Goal: Information Seeking & Learning: Learn about a topic

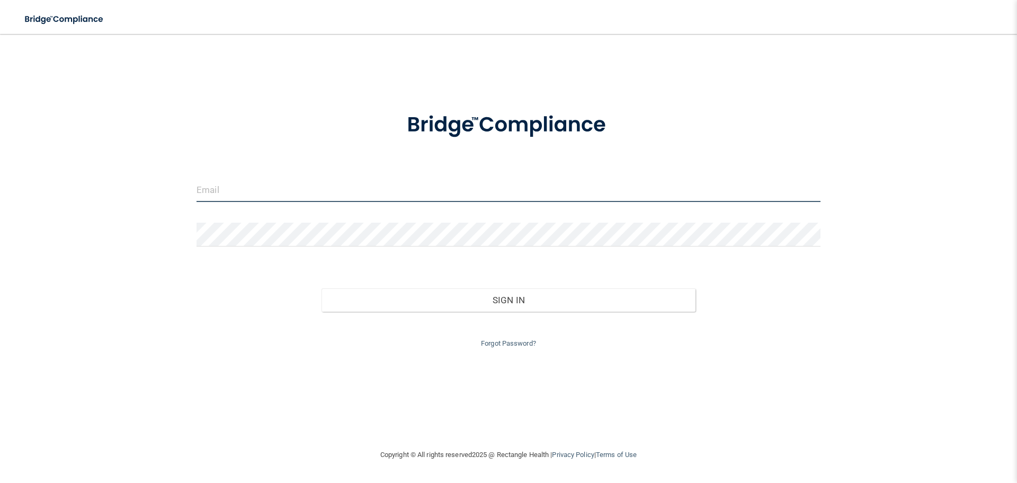
click at [212, 190] on input "email" at bounding box center [509, 190] width 624 height 24
type input "[EMAIL_ADDRESS][DOMAIN_NAME]"
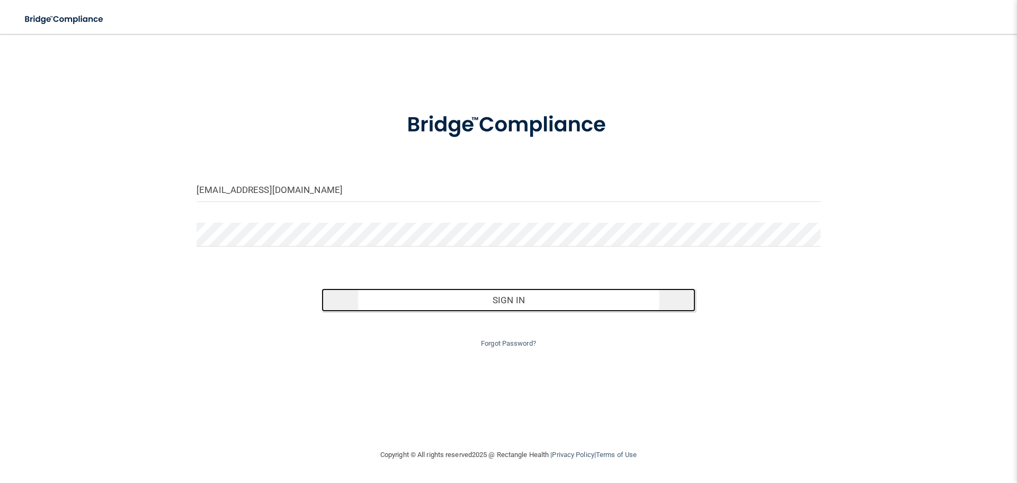
click at [509, 300] on button "Sign In" at bounding box center [509, 299] width 375 height 23
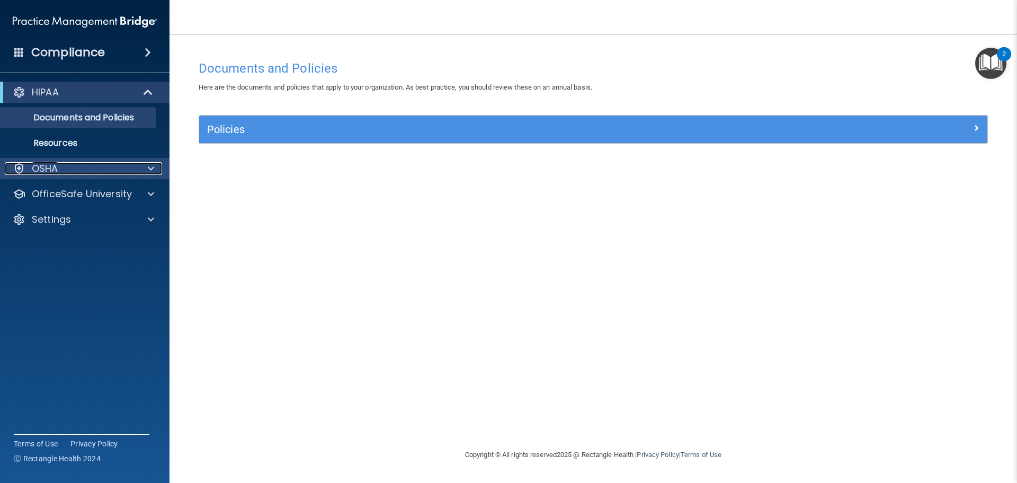
click at [150, 168] on span at bounding box center [151, 168] width 6 height 13
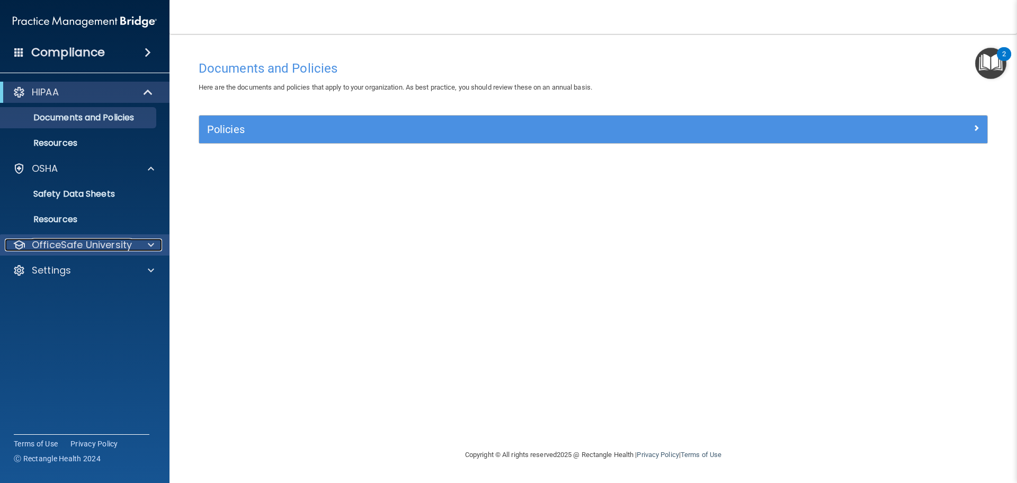
click at [149, 244] on span at bounding box center [151, 244] width 6 height 13
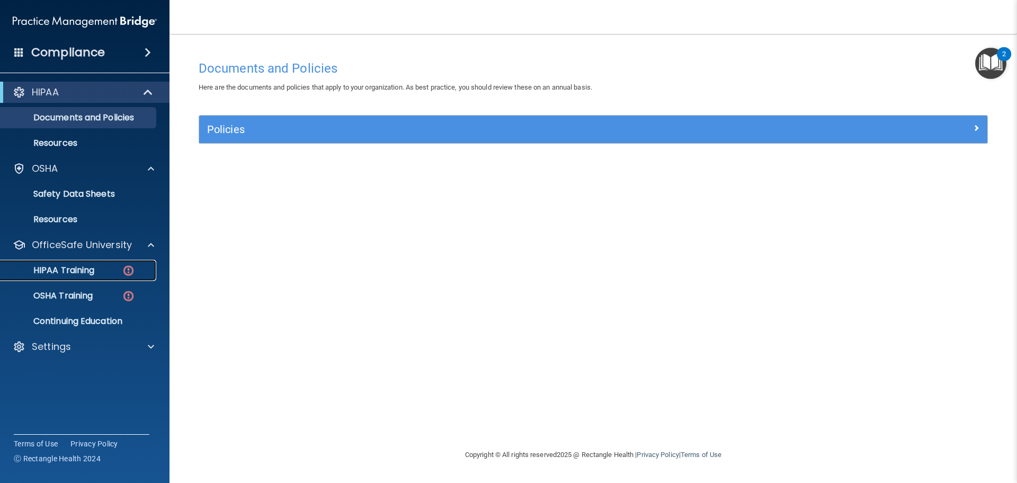
click at [77, 267] on p "HIPAA Training" at bounding box center [50, 270] width 87 height 11
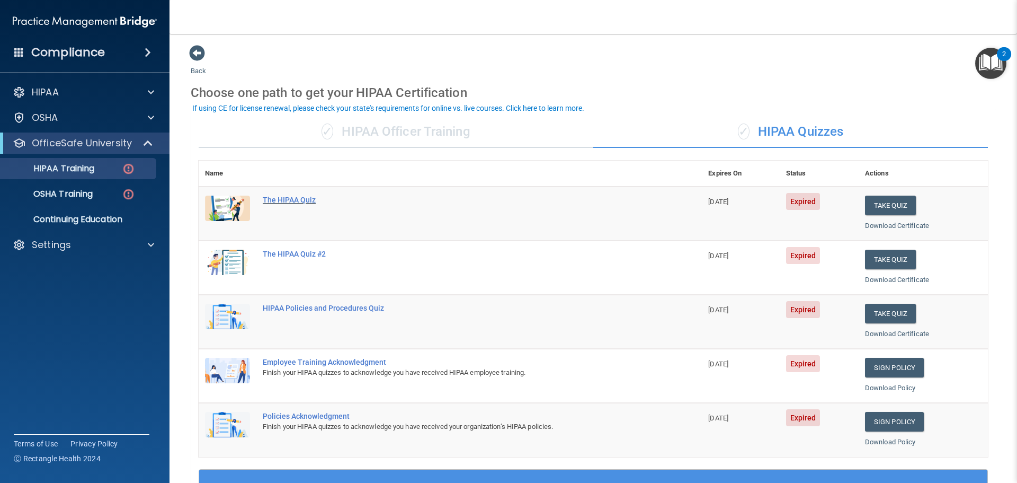
click at [292, 199] on div "The HIPAA Quiz" at bounding box center [456, 200] width 386 height 8
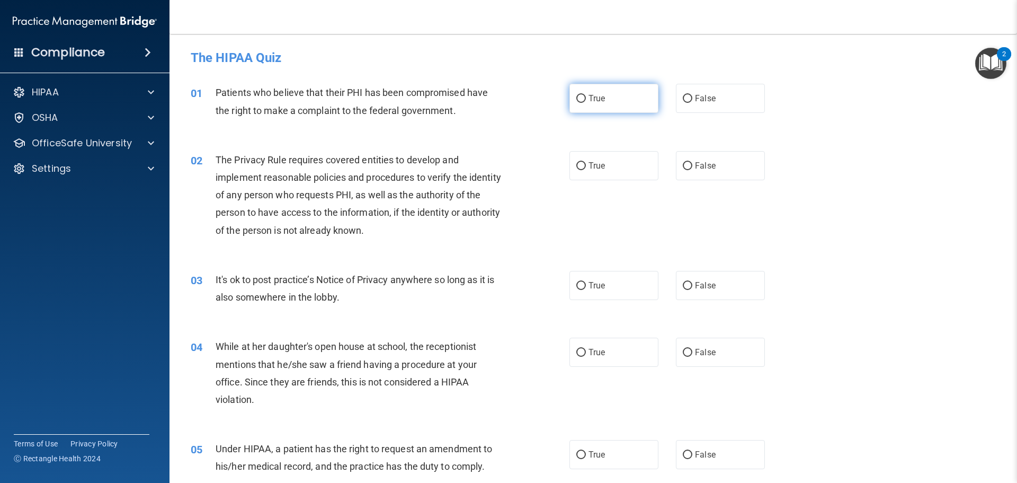
click at [578, 95] on input "True" at bounding box center [581, 99] width 10 height 8
radio input "true"
click at [578, 164] on input "True" at bounding box center [581, 166] width 10 height 8
radio input "true"
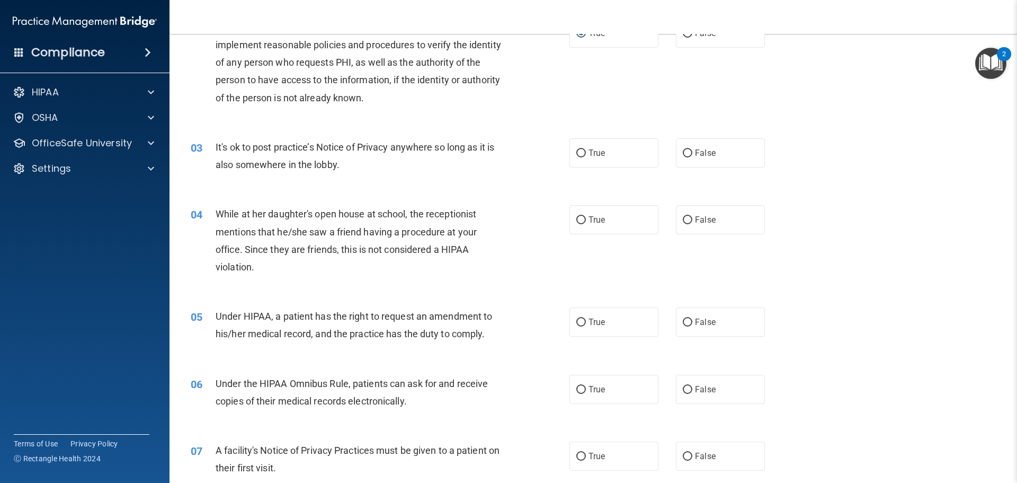
scroll to position [159, 0]
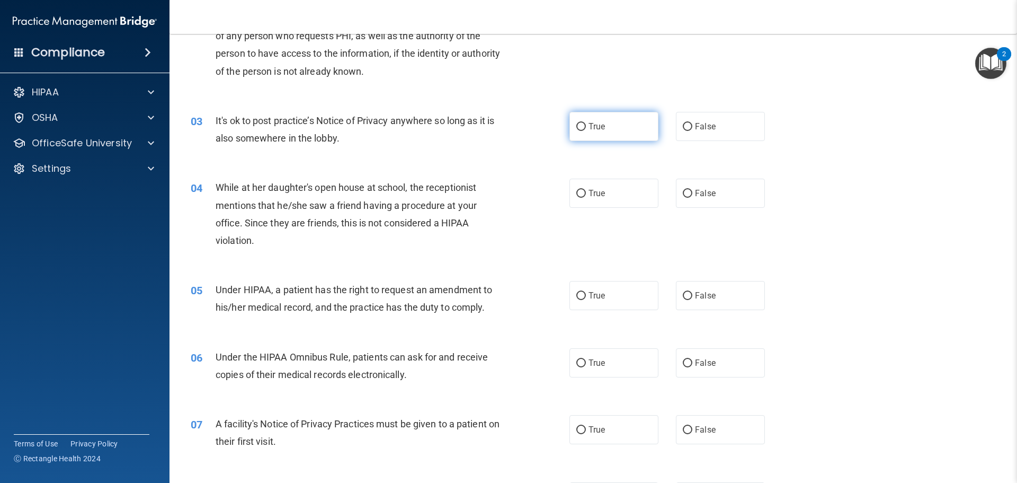
click at [578, 126] on input "True" at bounding box center [581, 127] width 10 height 8
radio input "true"
click at [685, 193] on input "False" at bounding box center [688, 194] width 10 height 8
radio input "true"
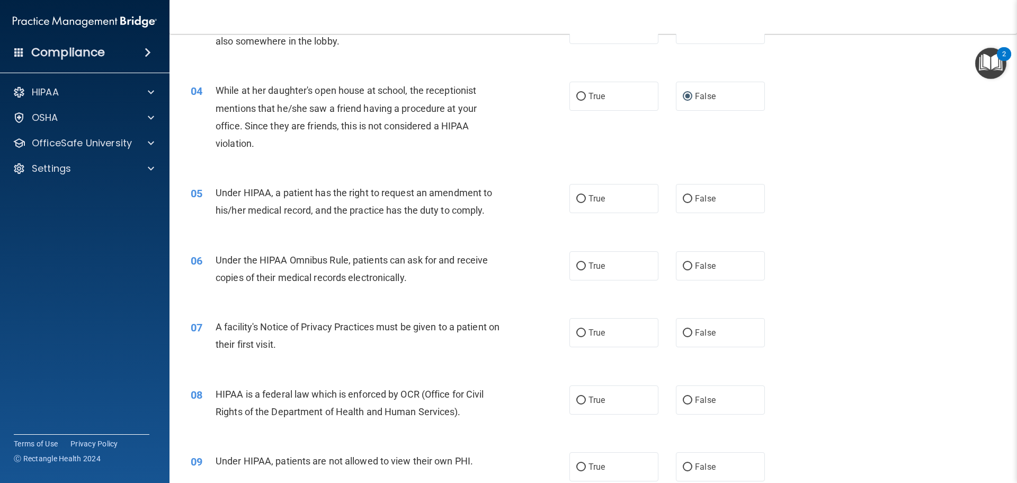
scroll to position [265, 0]
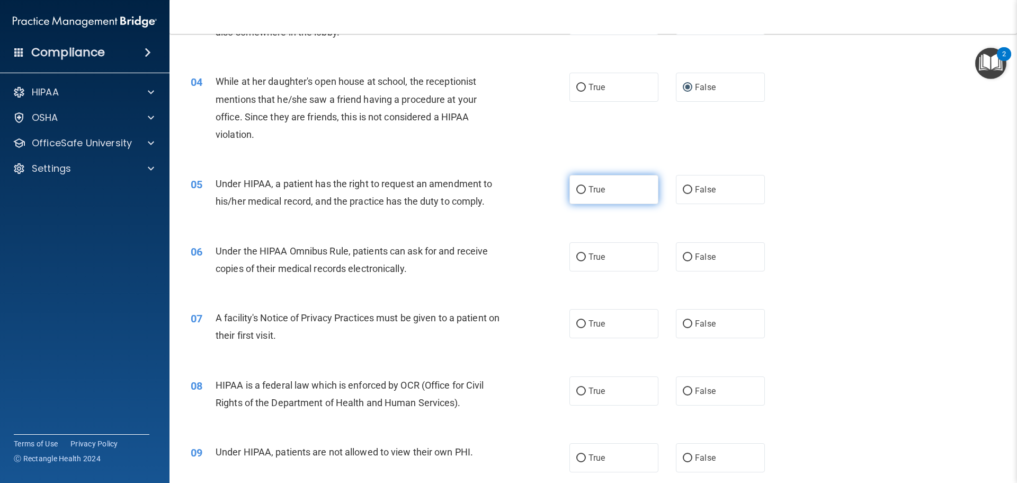
click at [578, 188] on input "True" at bounding box center [581, 190] width 10 height 8
radio input "true"
click at [579, 254] on input "True" at bounding box center [581, 257] width 10 height 8
radio input "true"
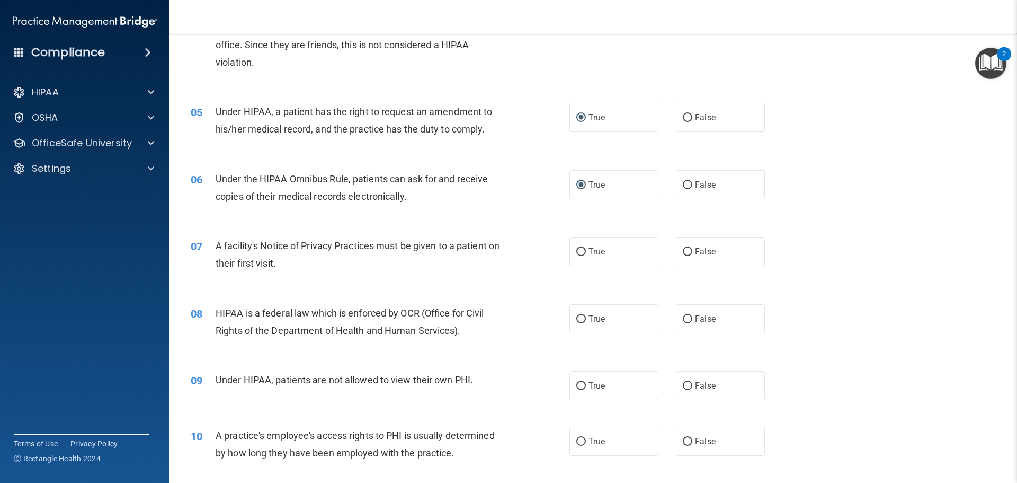
scroll to position [371, 0]
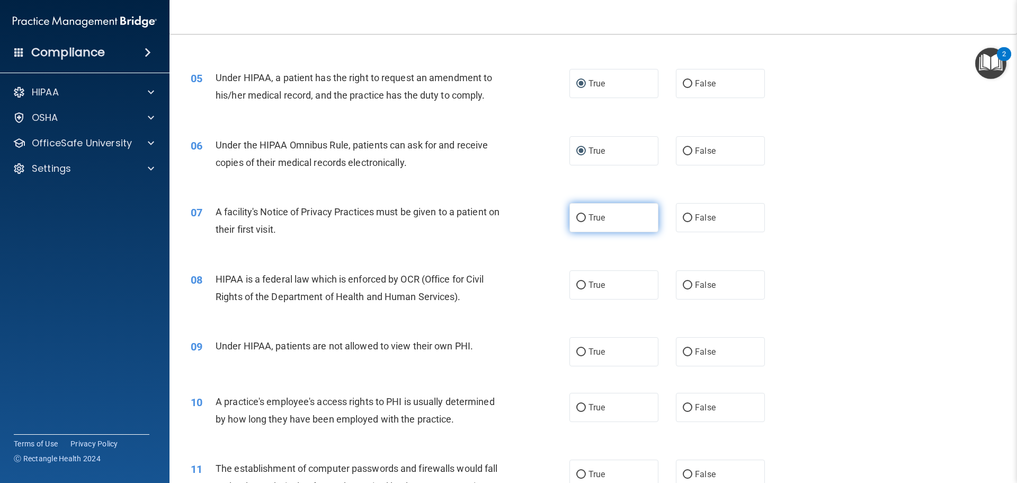
click at [578, 216] on input "True" at bounding box center [581, 218] width 10 height 8
radio input "true"
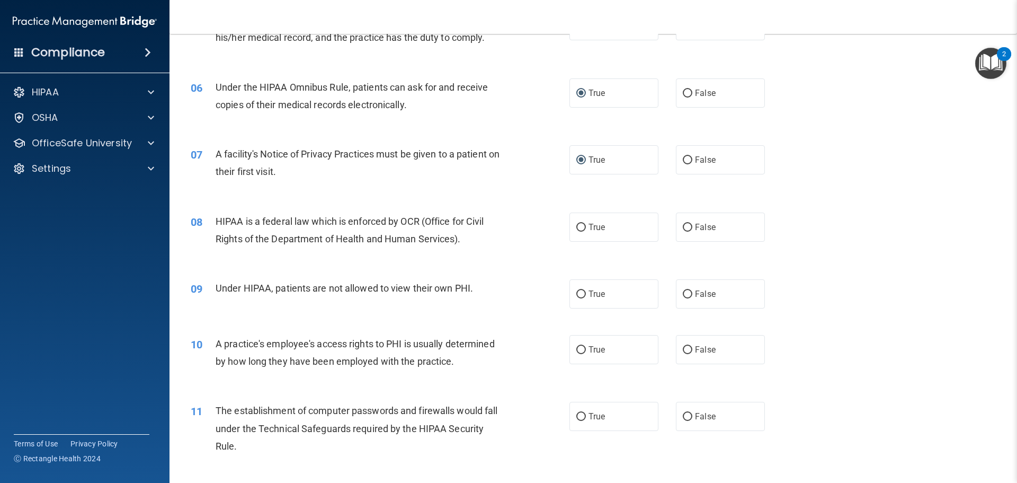
scroll to position [477, 0]
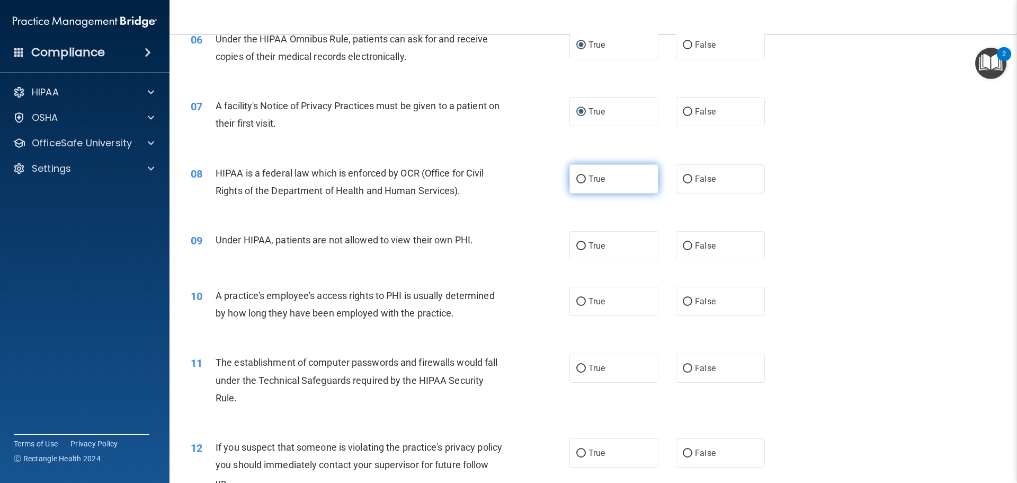
click at [576, 177] on input "True" at bounding box center [581, 179] width 10 height 8
radio input "true"
click at [683, 244] on input "False" at bounding box center [688, 246] width 10 height 8
radio input "true"
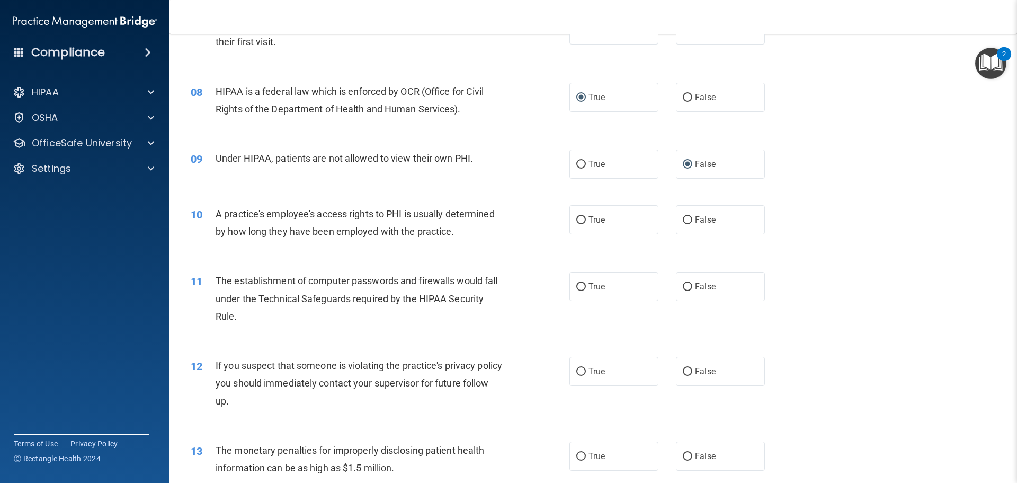
scroll to position [583, 0]
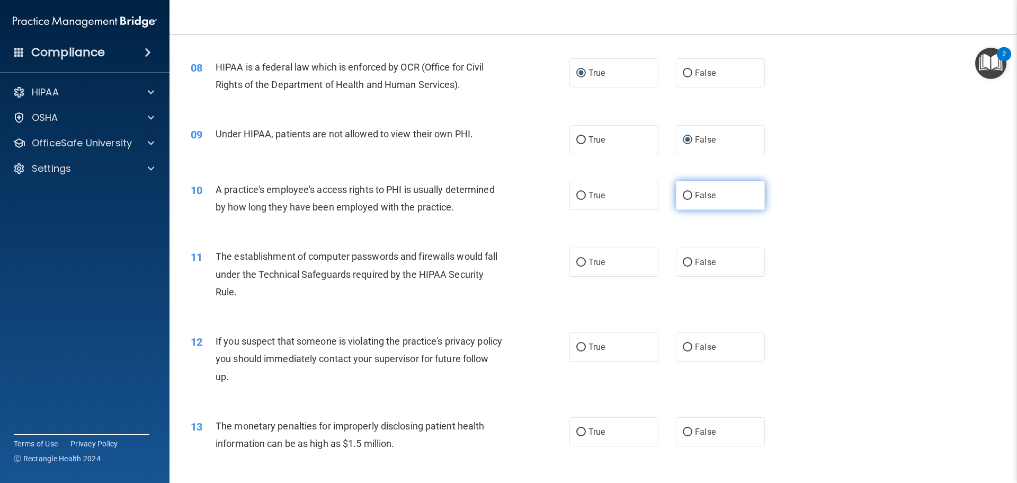
click at [683, 194] on input "False" at bounding box center [688, 196] width 10 height 8
radio input "true"
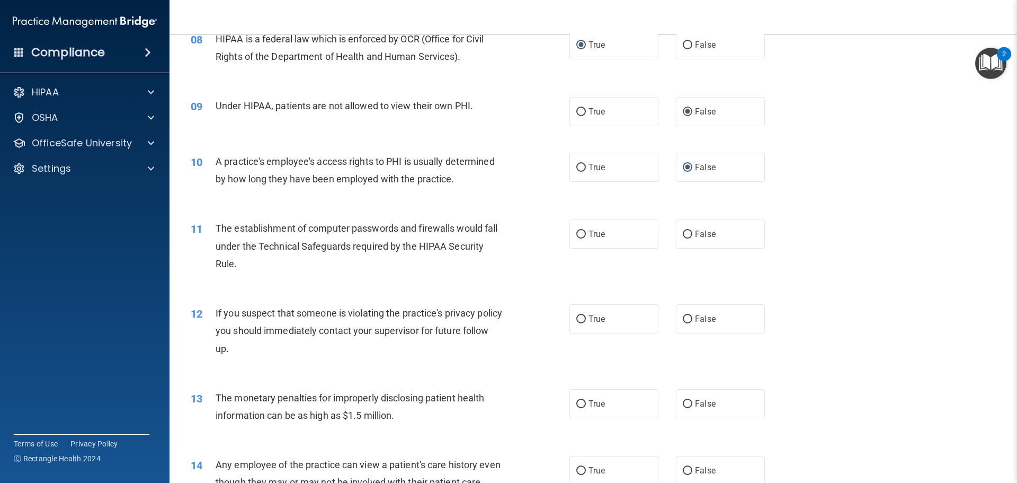
scroll to position [636, 0]
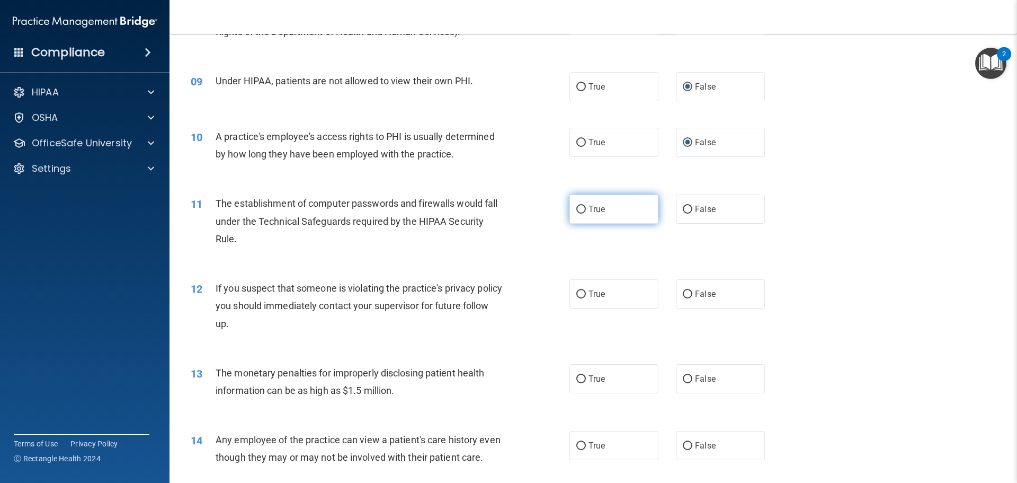
click at [576, 207] on input "True" at bounding box center [581, 210] width 10 height 8
radio input "true"
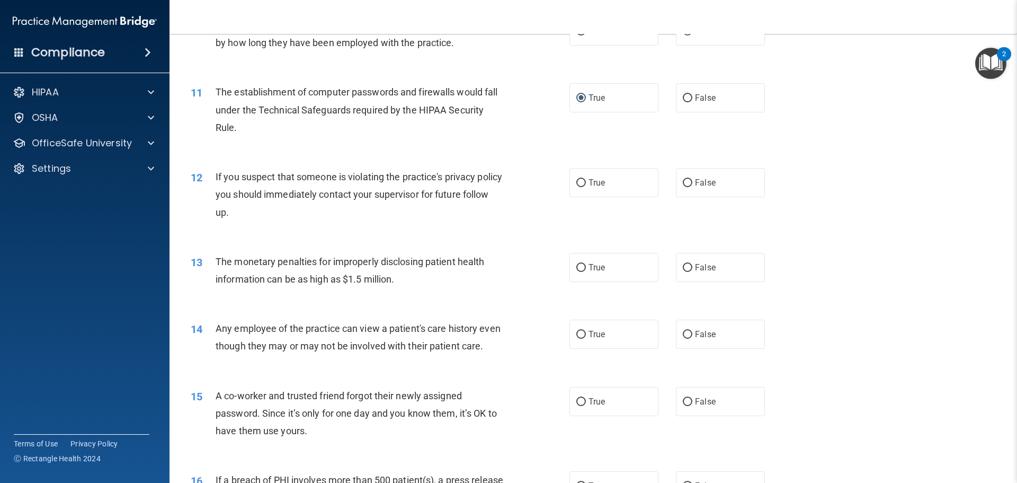
scroll to position [795, 0]
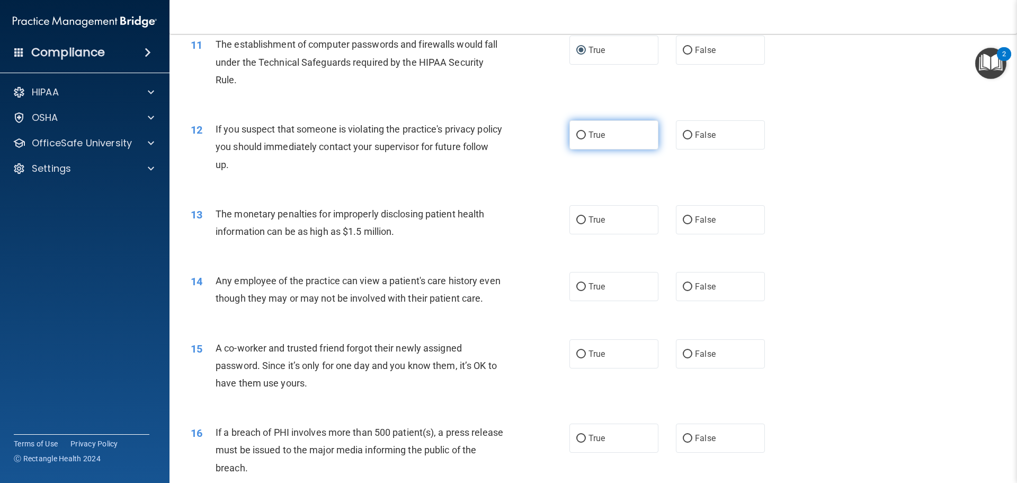
click at [578, 134] on input "True" at bounding box center [581, 135] width 10 height 8
radio input "true"
click at [580, 218] on input "True" at bounding box center [581, 220] width 10 height 8
radio input "true"
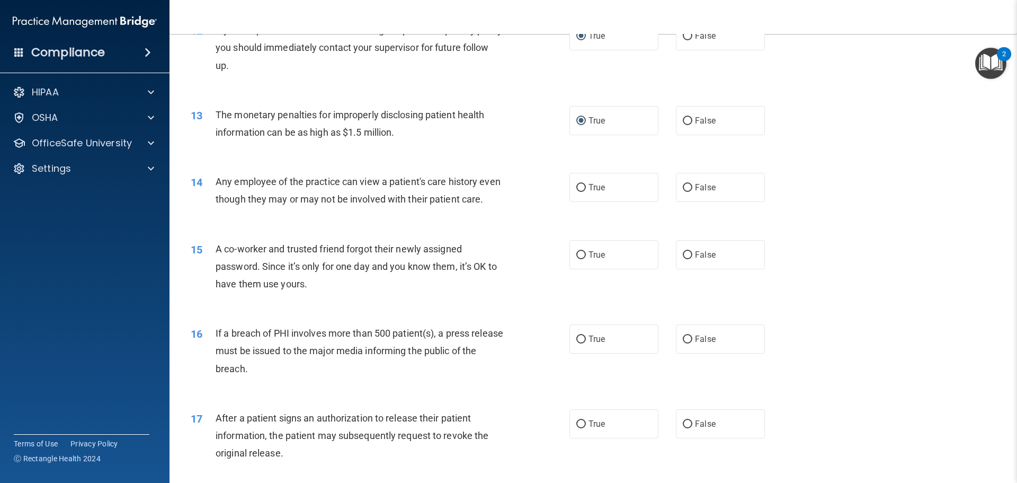
scroll to position [954, 0]
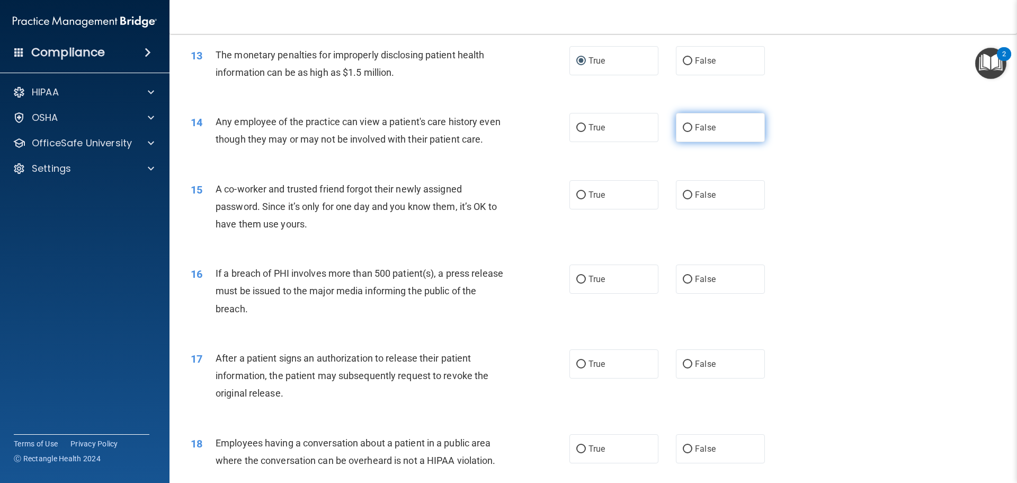
click at [683, 126] on input "False" at bounding box center [688, 128] width 10 height 8
radio input "true"
click at [685, 199] on input "False" at bounding box center [688, 195] width 10 height 8
radio input "true"
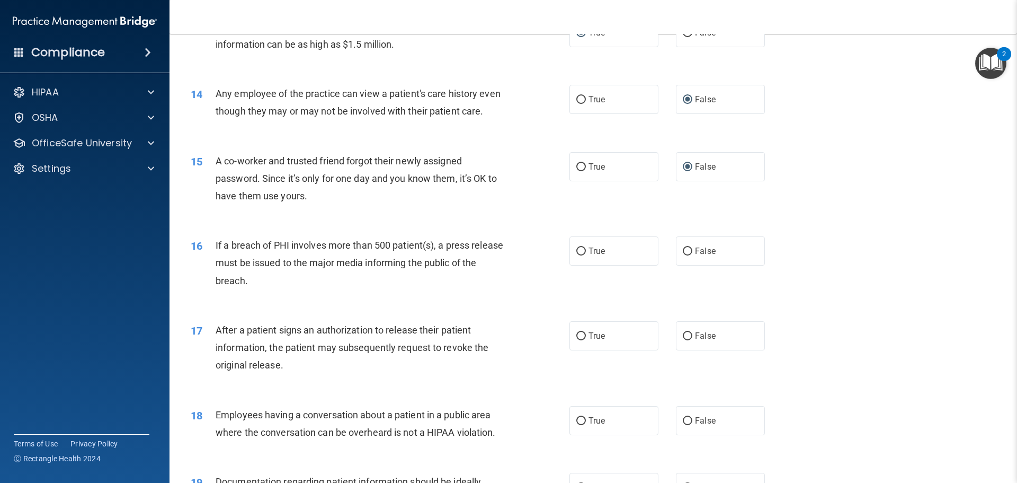
scroll to position [1007, 0]
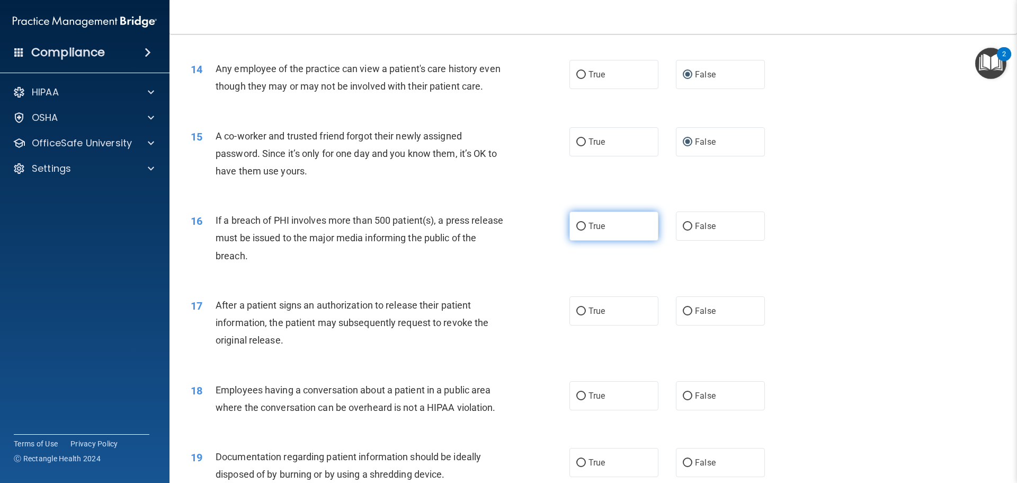
click at [578, 230] on input "True" at bounding box center [581, 227] width 10 height 8
radio input "true"
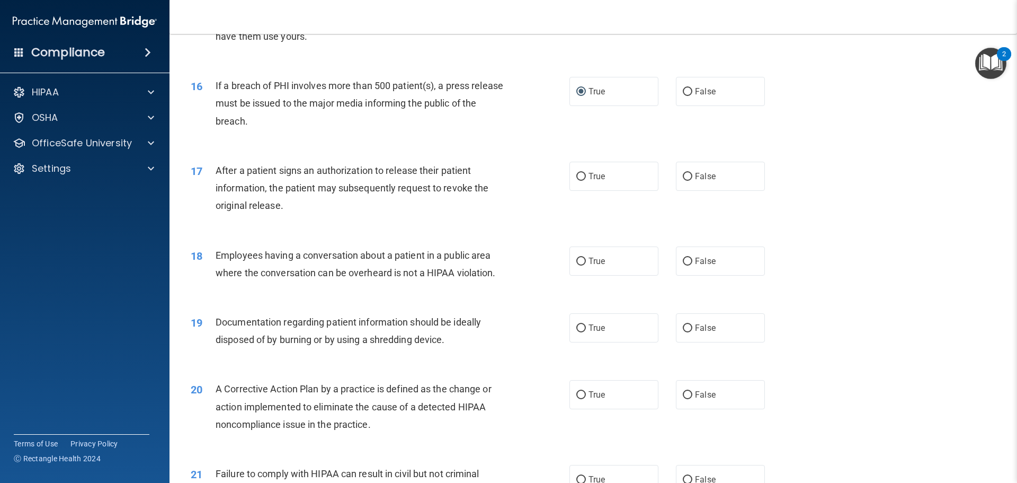
scroll to position [1166, 0]
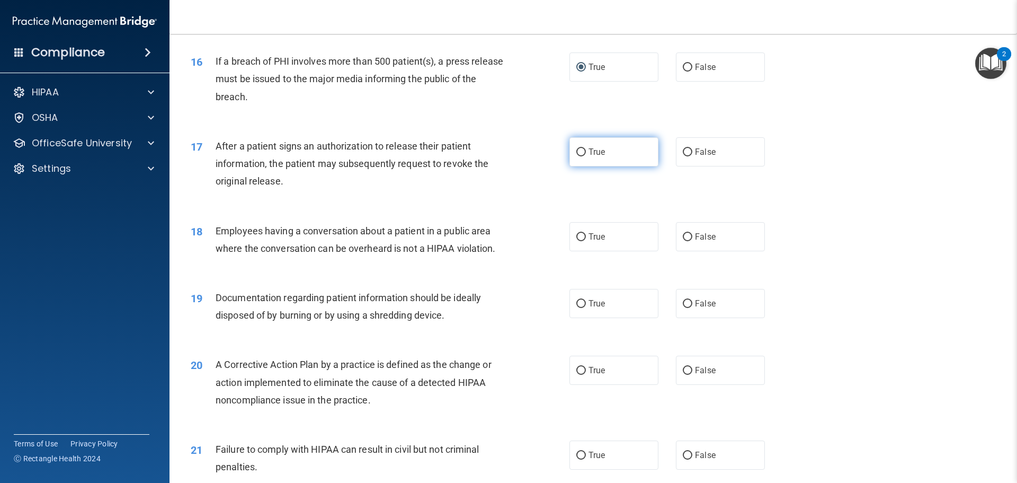
click at [578, 156] on input "True" at bounding box center [581, 152] width 10 height 8
radio input "true"
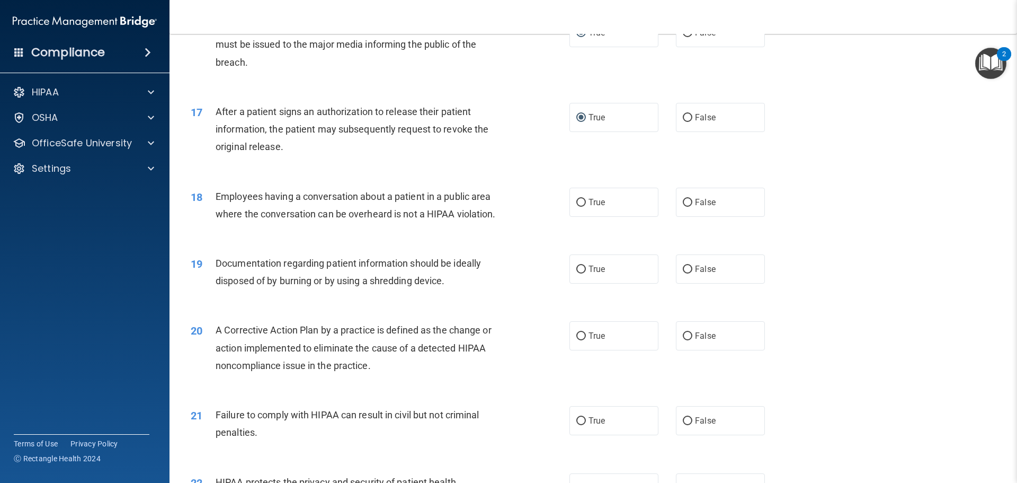
scroll to position [1219, 0]
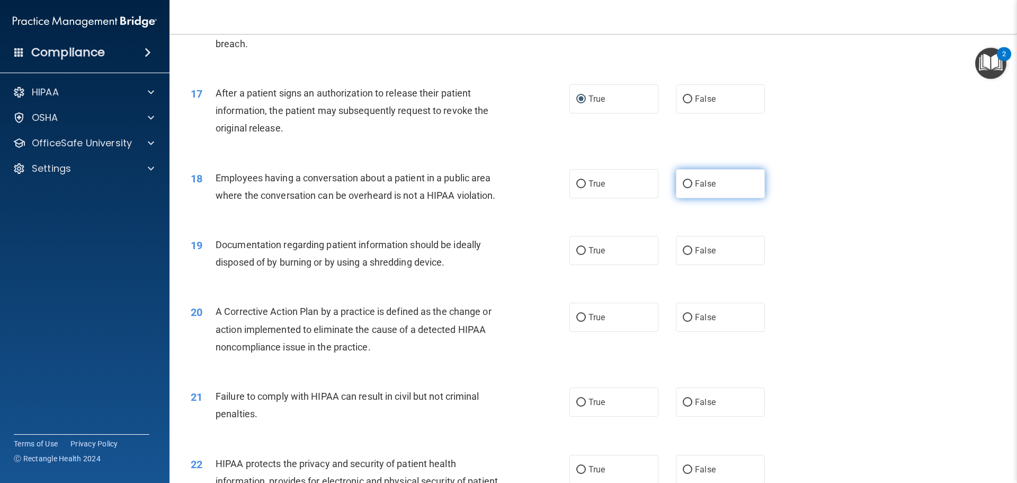
click at [683, 188] on input "False" at bounding box center [688, 184] width 10 height 8
radio input "true"
click at [578, 255] on input "True" at bounding box center [581, 251] width 10 height 8
radio input "true"
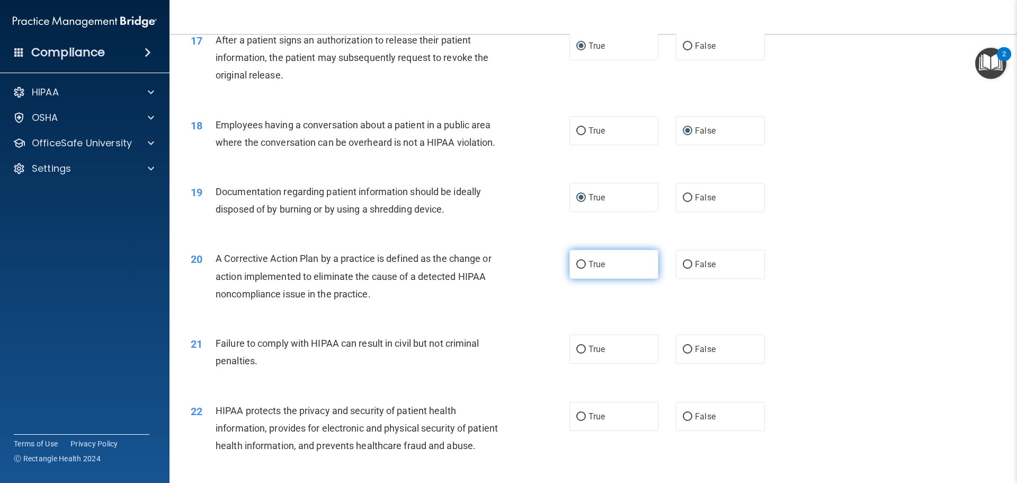
click at [580, 269] on input "True" at bounding box center [581, 265] width 10 height 8
radio input "true"
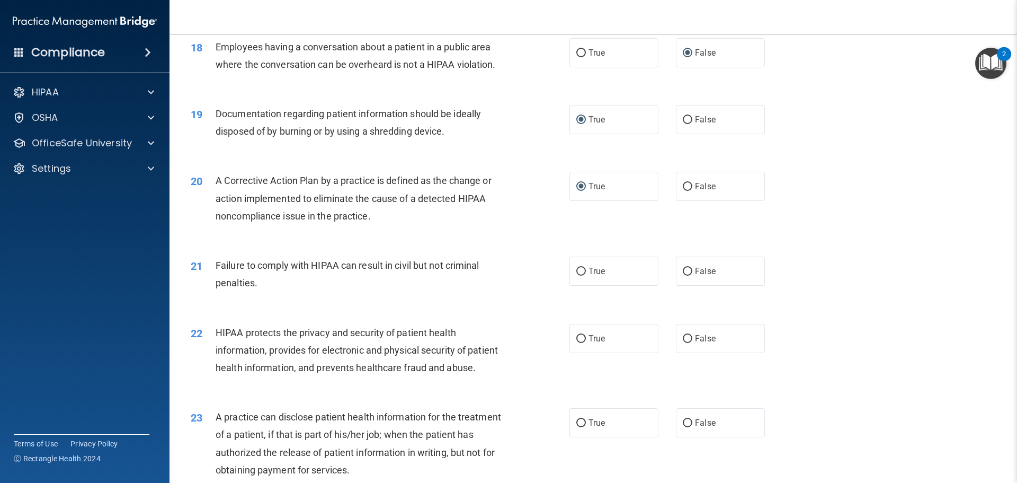
scroll to position [1378, 0]
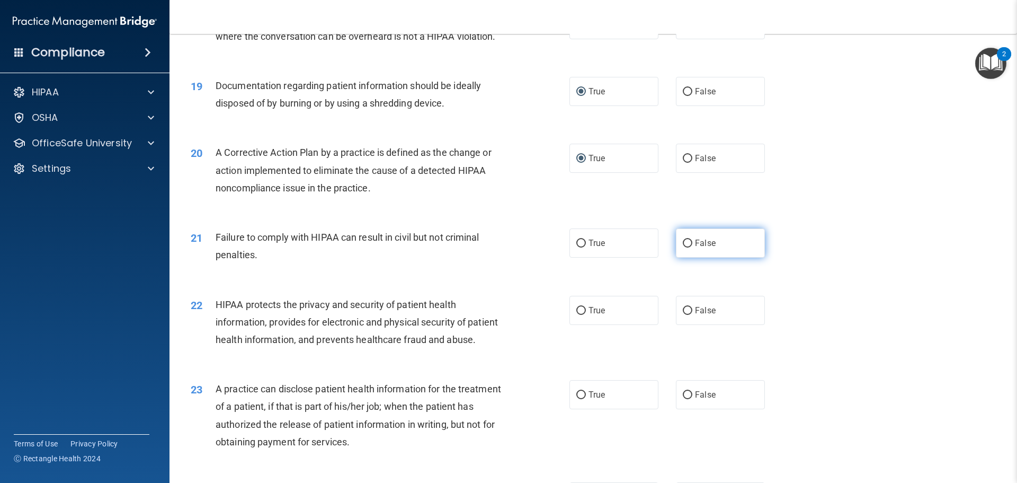
click at [683, 247] on input "False" at bounding box center [688, 243] width 10 height 8
radio input "true"
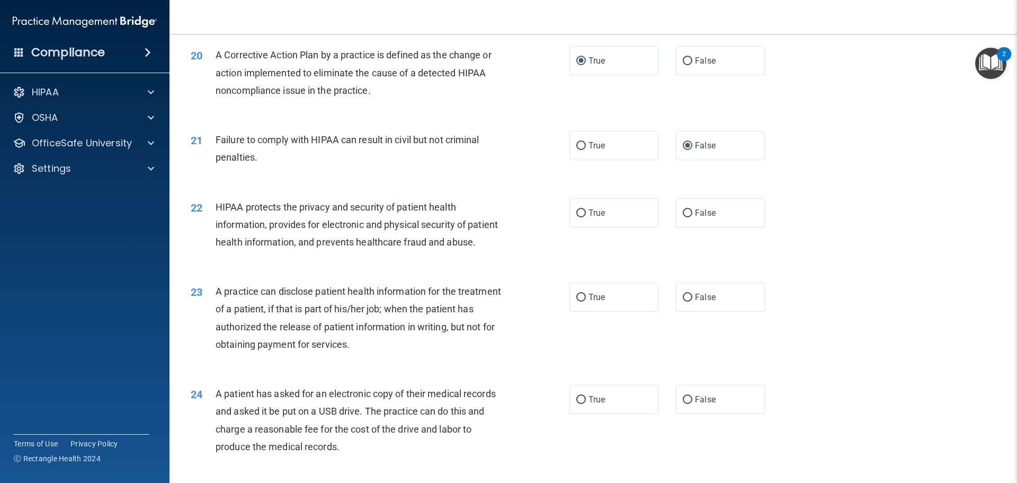
scroll to position [1484, 0]
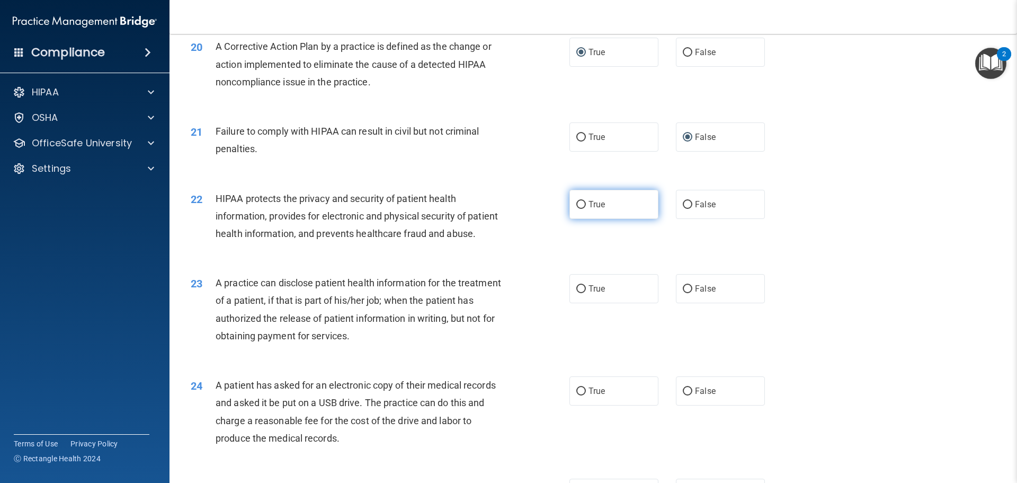
click at [579, 209] on input "True" at bounding box center [581, 205] width 10 height 8
radio input "true"
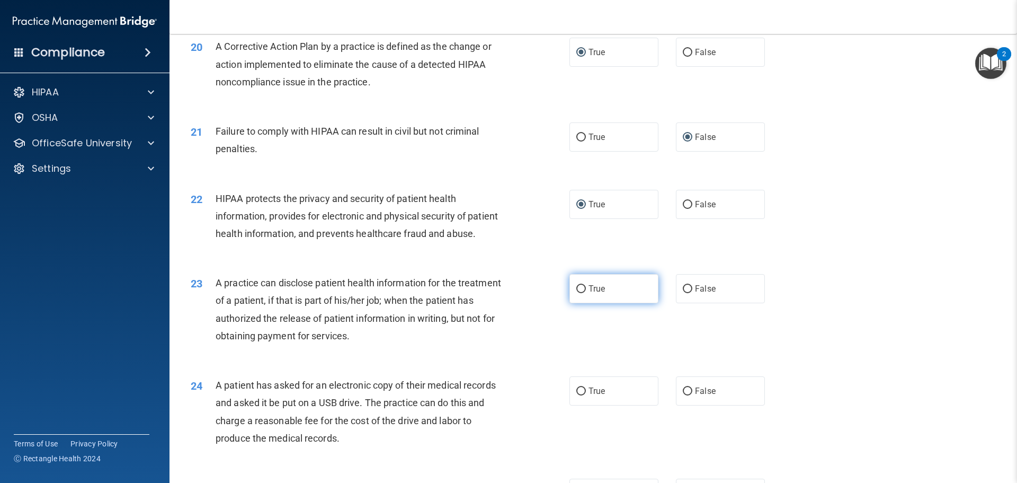
click at [578, 293] on input "True" at bounding box center [581, 289] width 10 height 8
radio input "true"
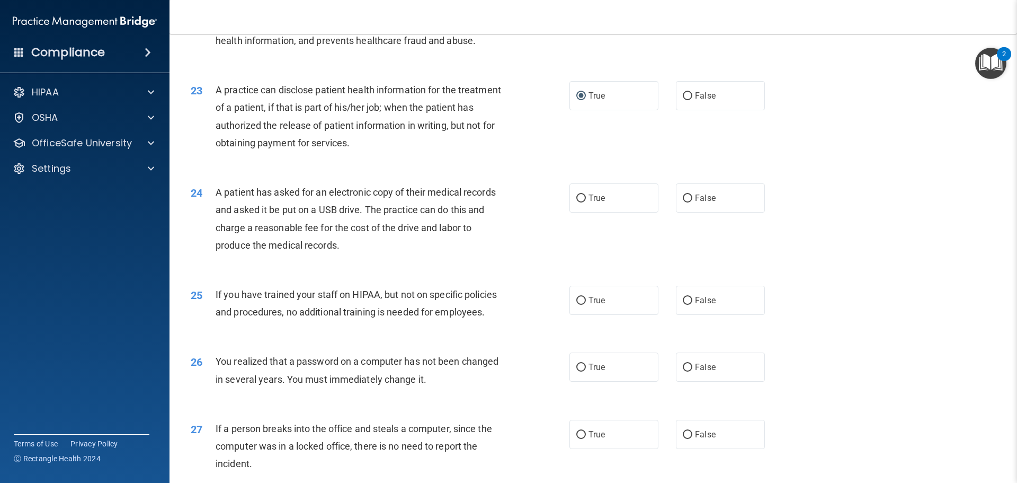
scroll to position [1696, 0]
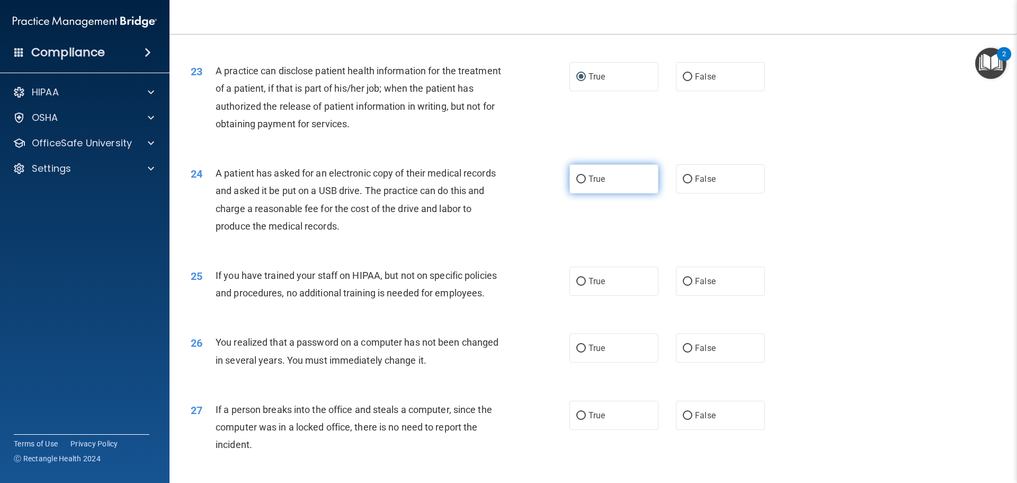
click at [576, 183] on input "True" at bounding box center [581, 179] width 10 height 8
radio input "true"
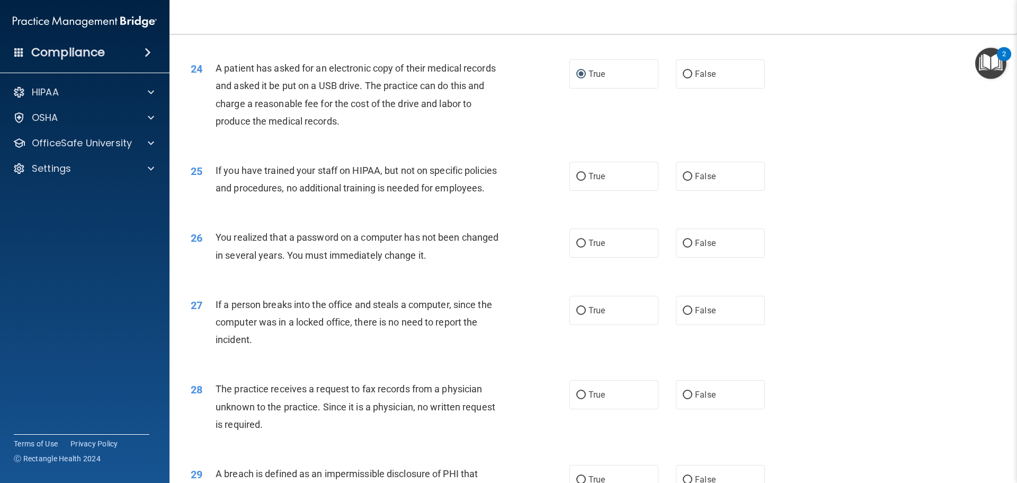
scroll to position [1802, 0]
click at [683, 180] on input "False" at bounding box center [688, 176] width 10 height 8
radio input "true"
click at [576, 246] on input "True" at bounding box center [581, 242] width 10 height 8
radio input "true"
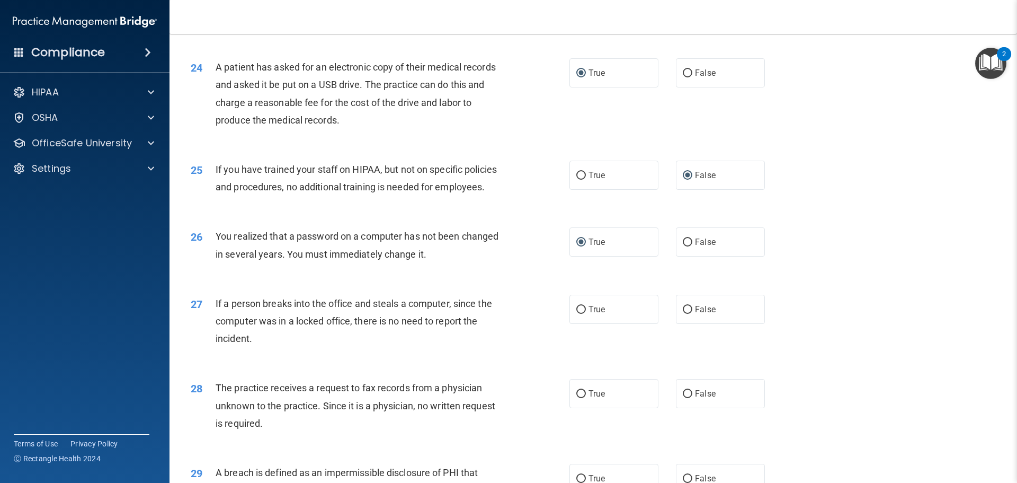
scroll to position [1855, 0]
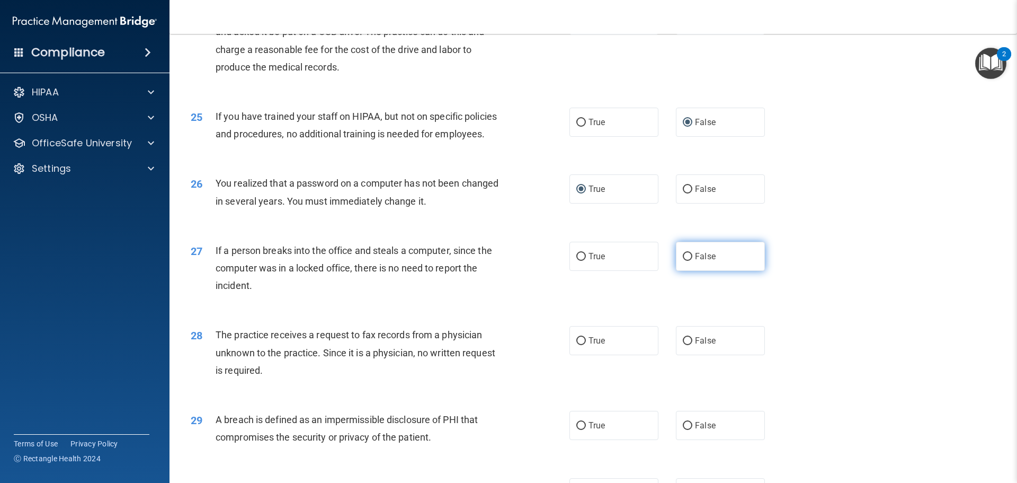
click at [683, 261] on input "False" at bounding box center [688, 257] width 10 height 8
radio input "true"
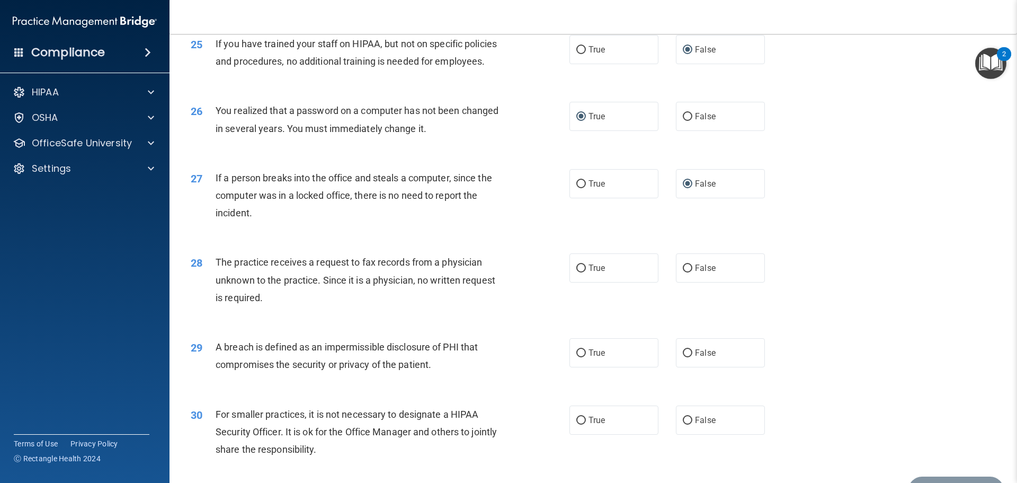
scroll to position [1960, 0]
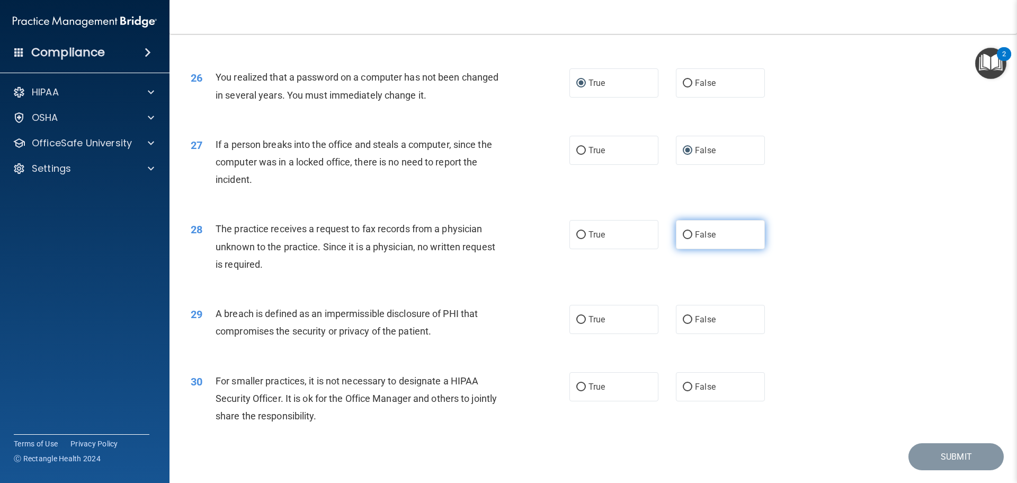
click at [683, 239] on input "False" at bounding box center [688, 235] width 10 height 8
radio input "true"
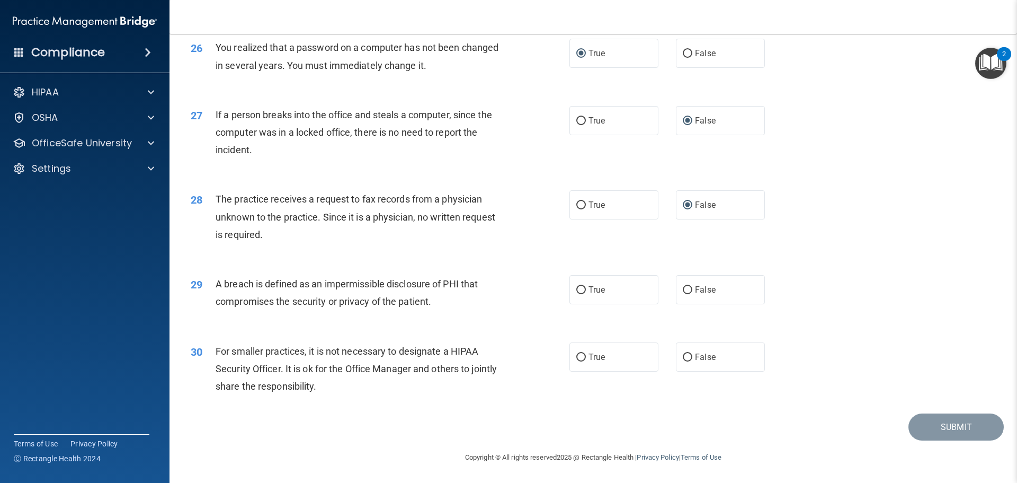
scroll to position [2025, 0]
click at [579, 288] on input "True" at bounding box center [581, 290] width 10 height 8
radio input "true"
click at [577, 356] on input "True" at bounding box center [581, 357] width 10 height 8
radio input "true"
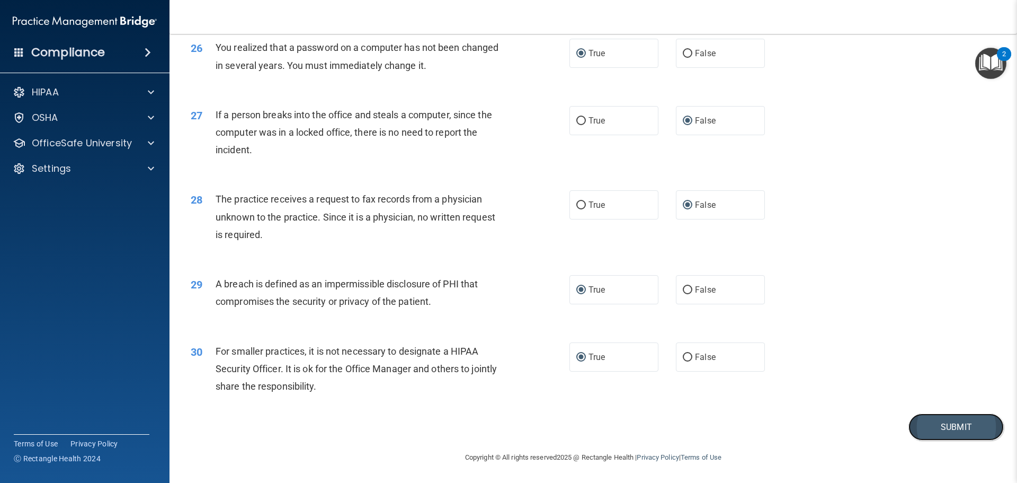
click at [947, 429] on button "Submit" at bounding box center [956, 426] width 95 height 27
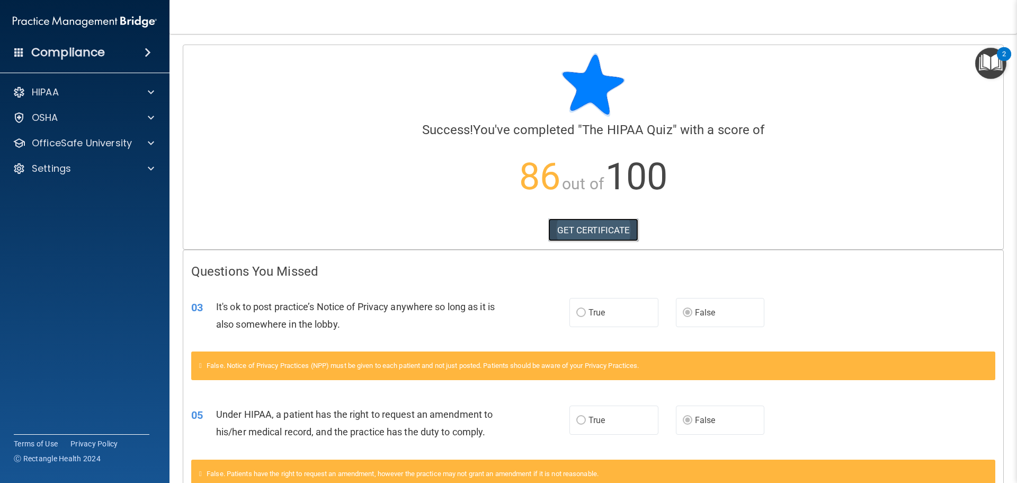
click at [589, 228] on link "GET CERTIFICATE" at bounding box center [593, 229] width 91 height 23
click at [150, 140] on span at bounding box center [151, 143] width 6 height 13
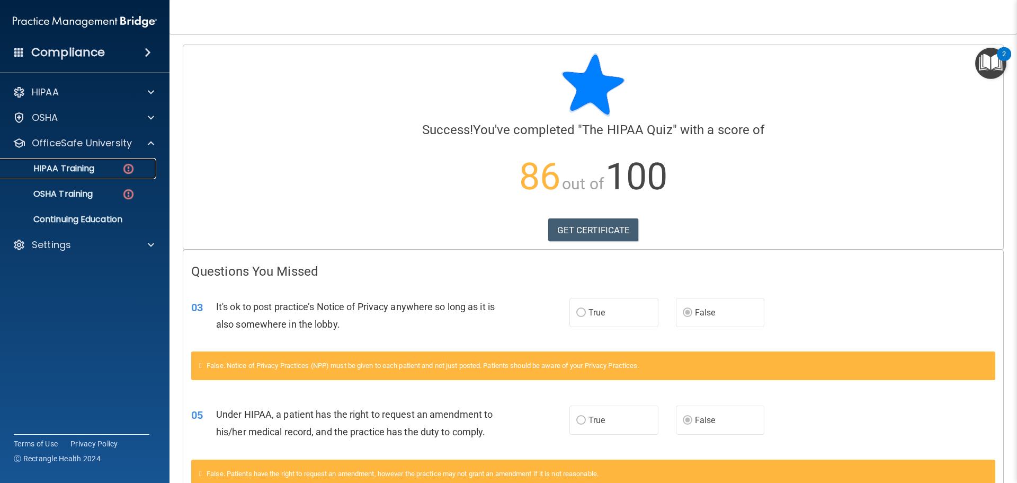
click at [129, 168] on img at bounding box center [128, 168] width 13 height 13
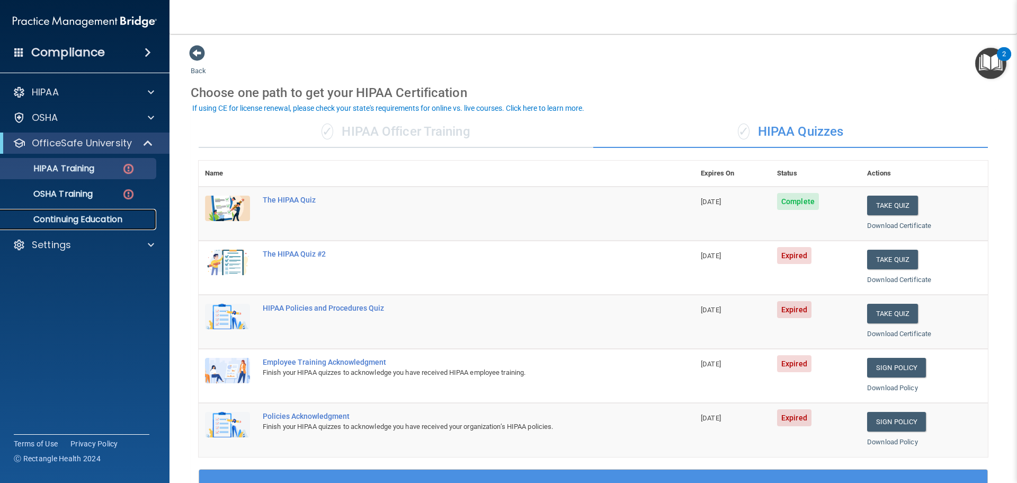
click at [113, 217] on p "Continuing Education" at bounding box center [79, 219] width 145 height 11
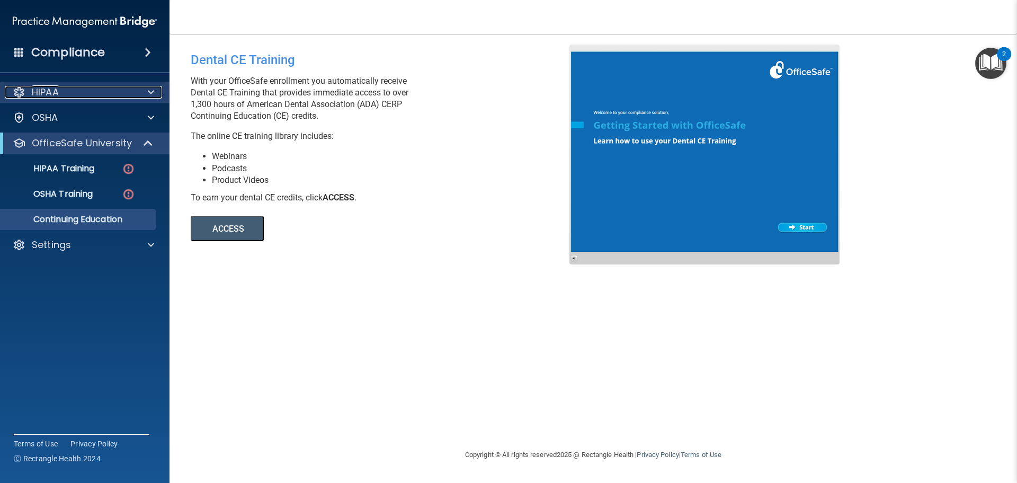
click at [150, 91] on span at bounding box center [151, 92] width 6 height 13
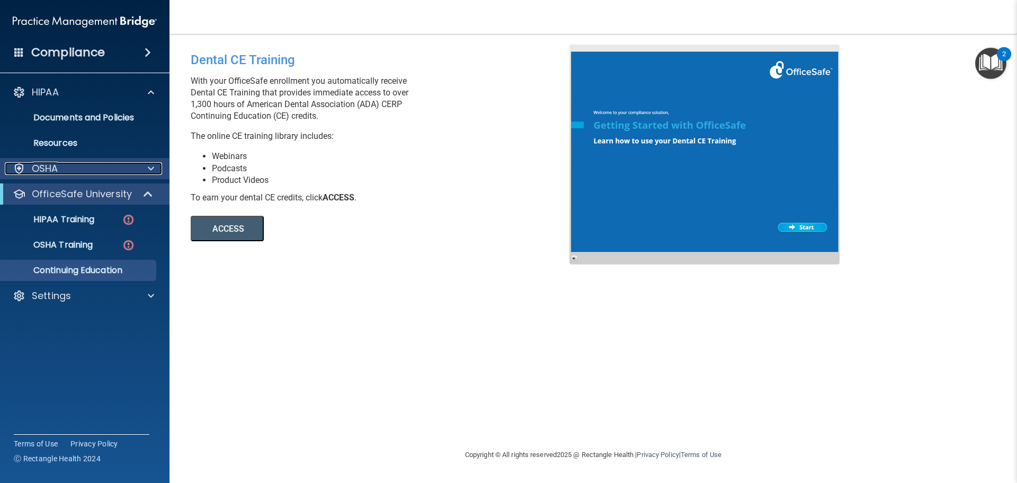
click at [149, 167] on span at bounding box center [151, 168] width 6 height 13
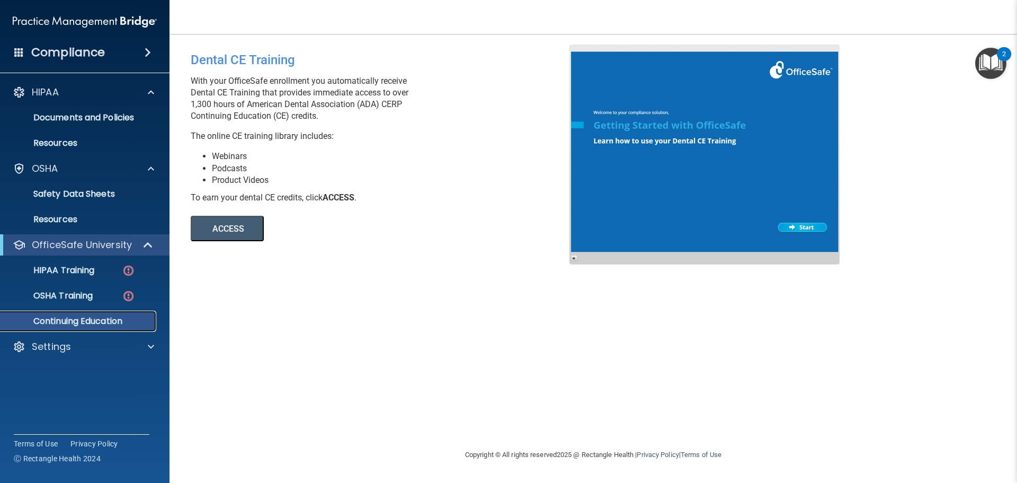
click at [101, 317] on p "Continuing Education" at bounding box center [79, 321] width 145 height 11
click at [74, 269] on p "HIPAA Training" at bounding box center [50, 270] width 87 height 11
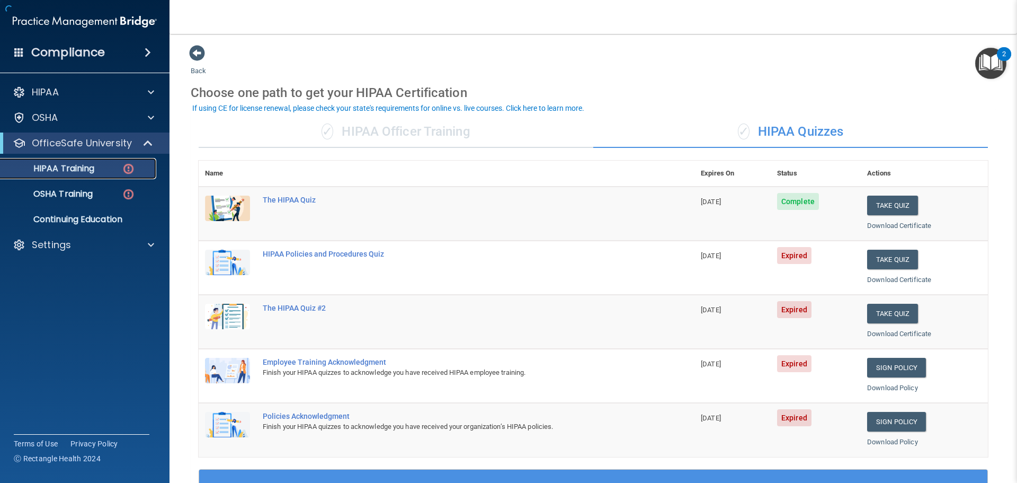
click at [128, 168] on img at bounding box center [128, 168] width 13 height 13
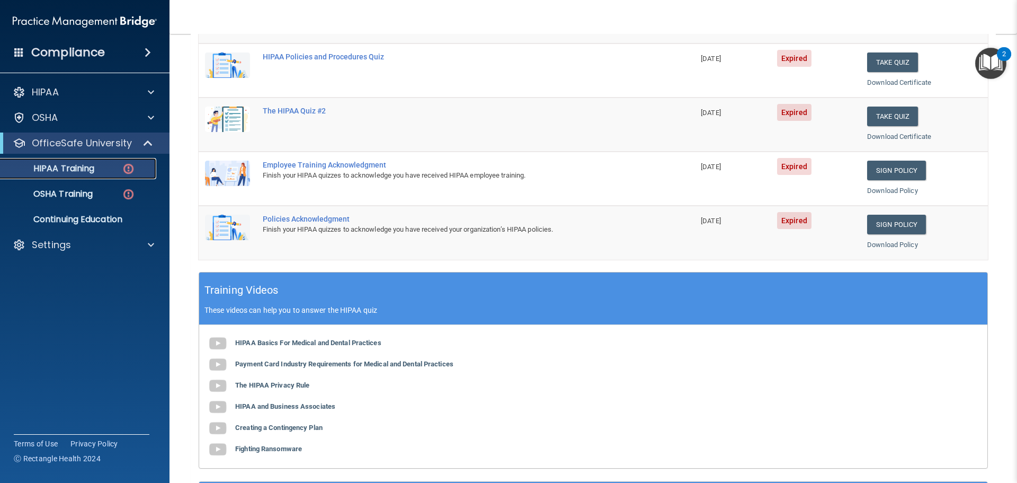
scroll to position [212, 0]
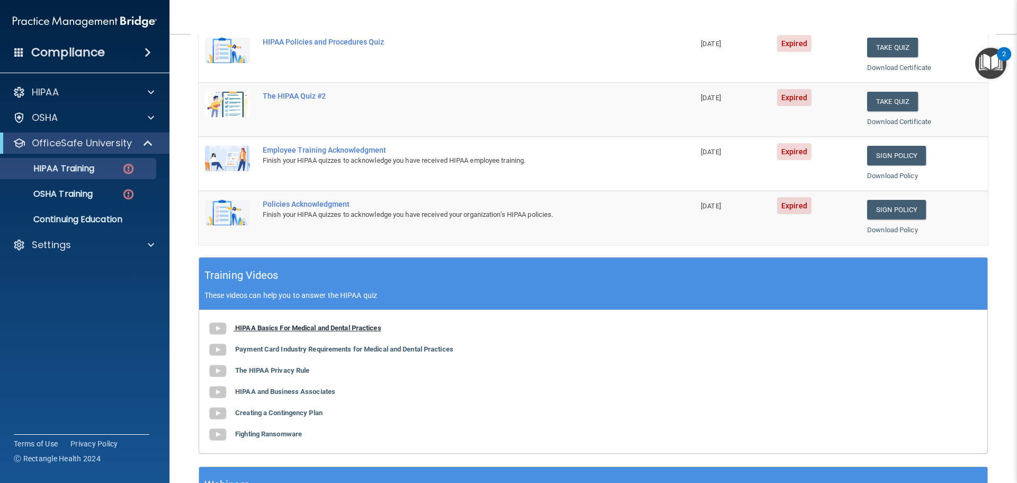
click at [315, 324] on b "HIPAA Basics For Medical and Dental Practices" at bounding box center [308, 328] width 146 height 8
